Goal: Task Accomplishment & Management: Manage account settings

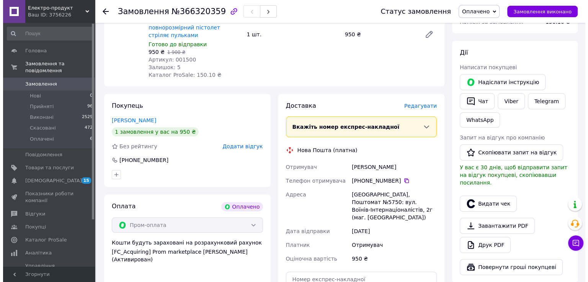
scroll to position [115, 0]
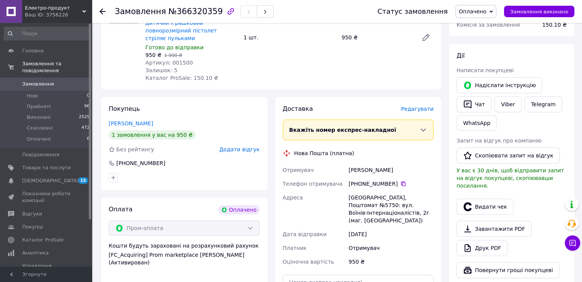
click at [425, 106] on div "Доставка Редагувати" at bounding box center [358, 109] width 151 height 9
click at [424, 106] on span "Редагувати" at bounding box center [417, 109] width 33 height 6
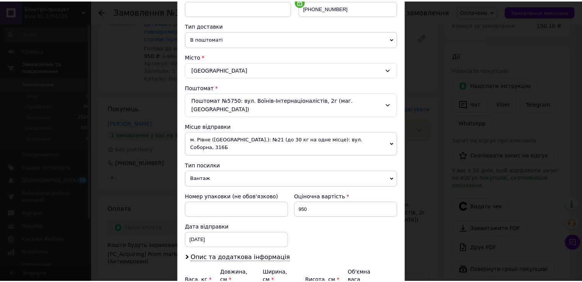
scroll to position [223, 0]
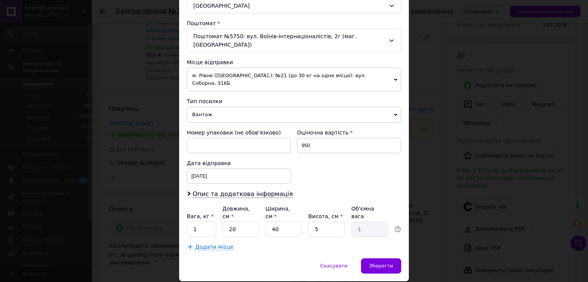
drag, startPoint x: 393, startPoint y: 235, endPoint x: 386, endPoint y: 229, distance: 8.7
click at [393, 259] on div "Зберегти" at bounding box center [381, 266] width 40 height 15
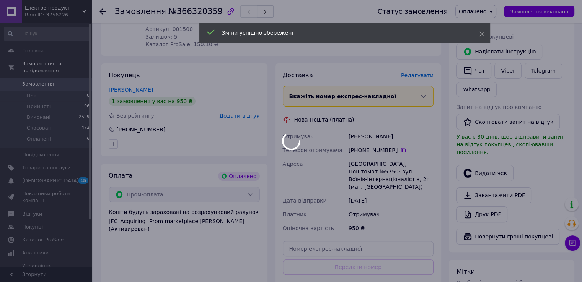
scroll to position [191, 0]
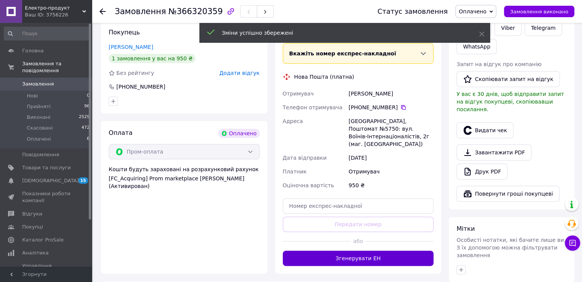
click at [372, 251] on button "Згенерувати ЕН" at bounding box center [358, 258] width 151 height 15
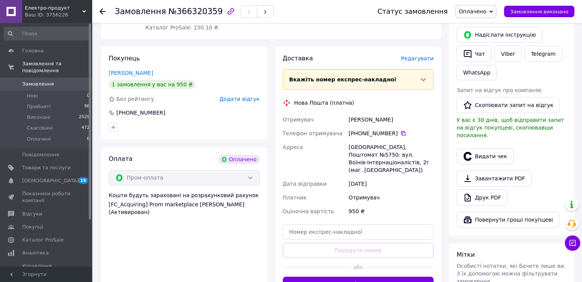
scroll to position [153, 0]
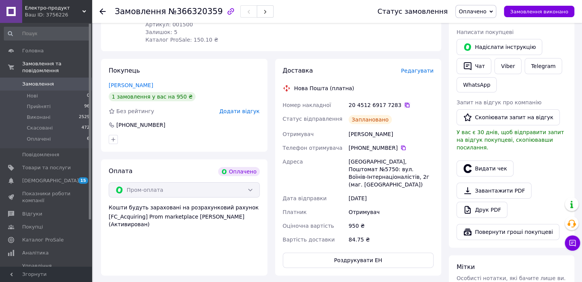
click at [404, 102] on icon at bounding box center [407, 105] width 6 height 6
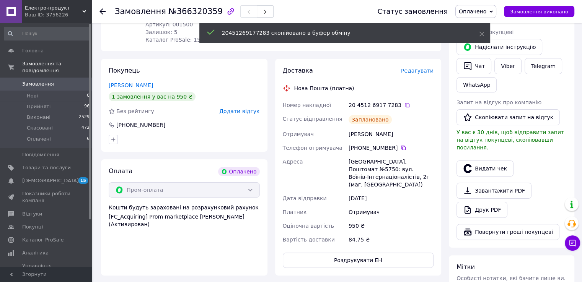
click at [486, 14] on span "Оплачено" at bounding box center [473, 11] width 28 height 6
click at [496, 26] on li "Прийнято" at bounding box center [476, 26] width 40 height 11
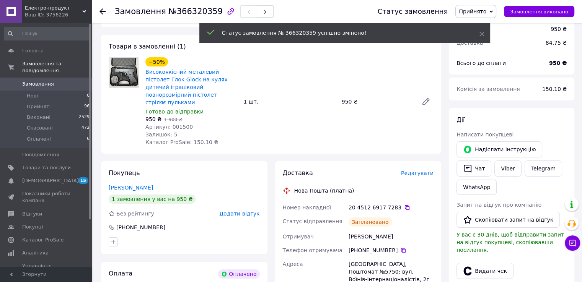
scroll to position [38, 0]
